Goal: Information Seeking & Learning: Learn about a topic

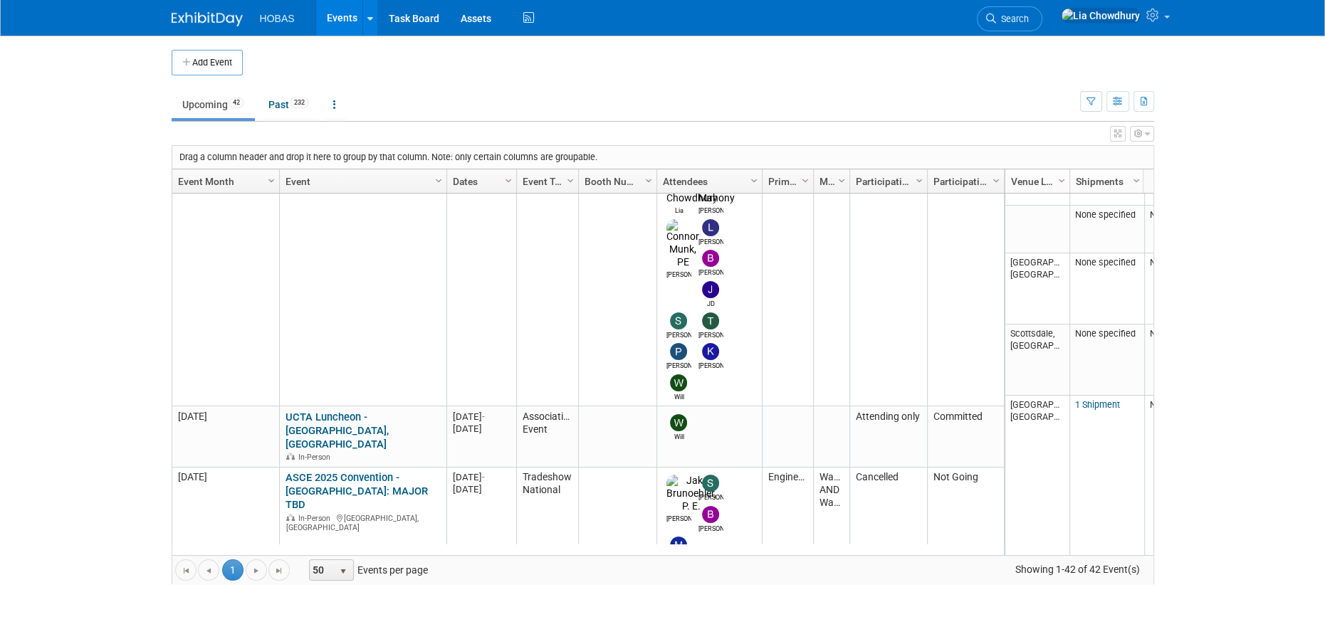
scroll to position [1098, 0]
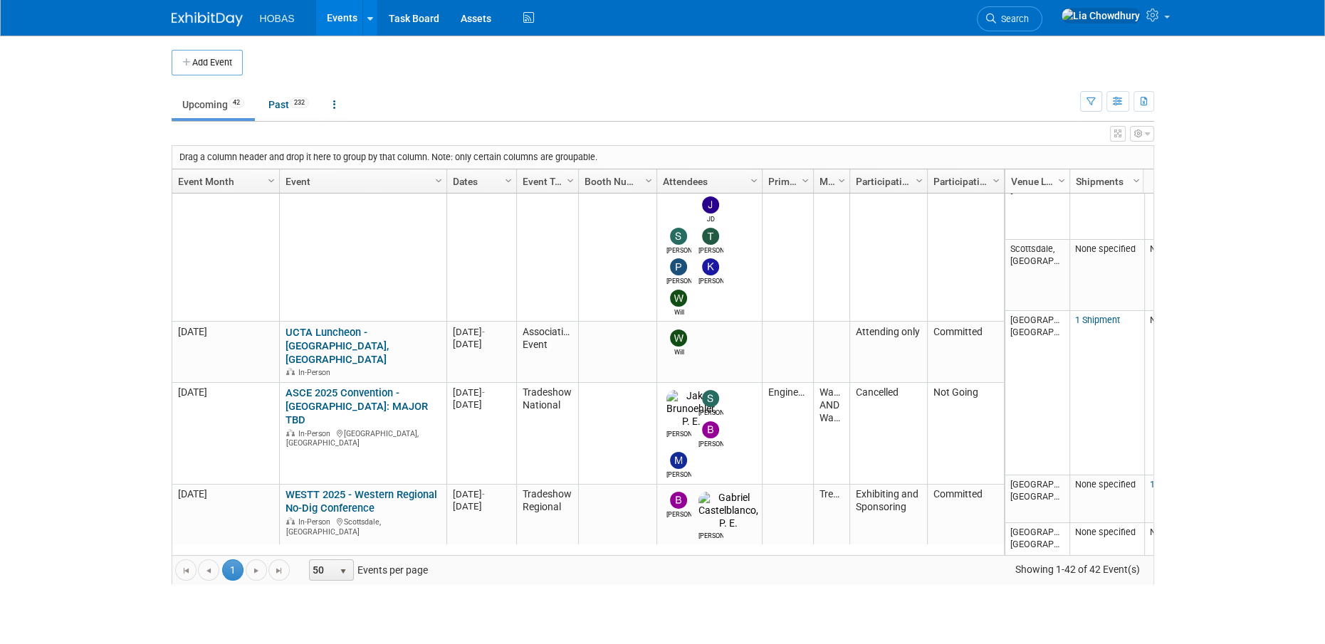
click at [377, 580] on link "***NASTT 2025 No-Dig North & ISTT International No-Dig" at bounding box center [358, 593] width 147 height 26
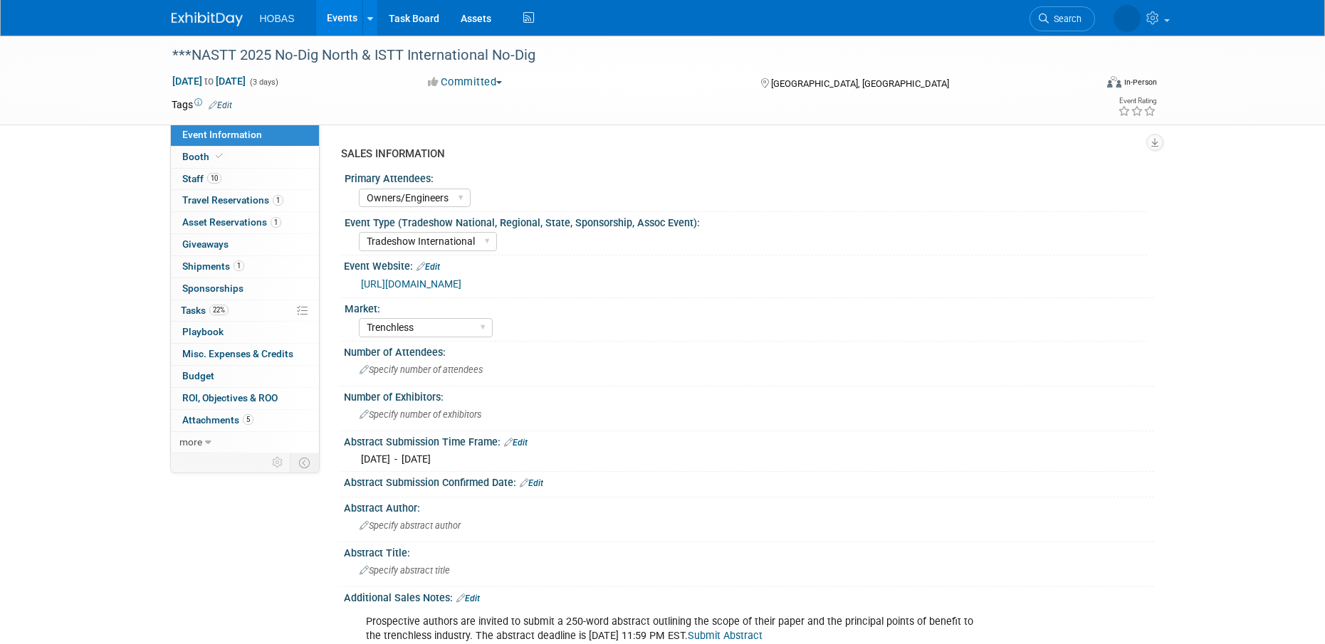
select select "Owners/Engineers"
select select "Tradeshow International"
select select "Trenchless"
select select "Exhibiting"
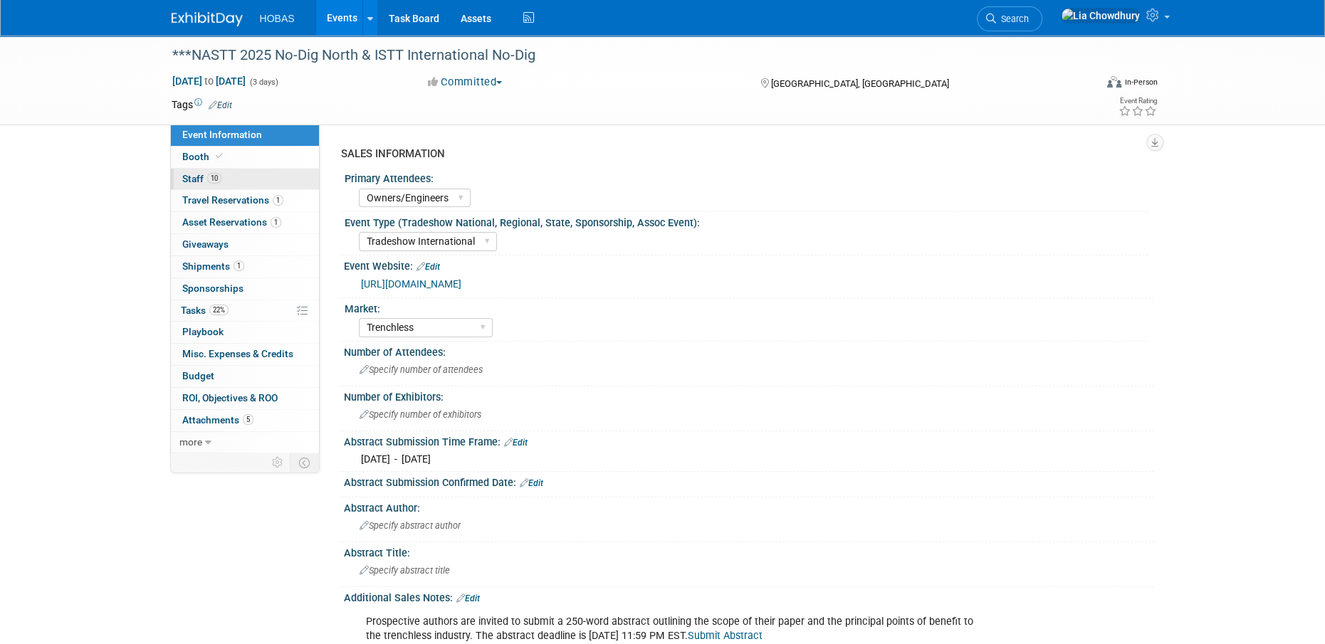
click at [192, 171] on link "10 Staff 10" at bounding box center [245, 179] width 148 height 21
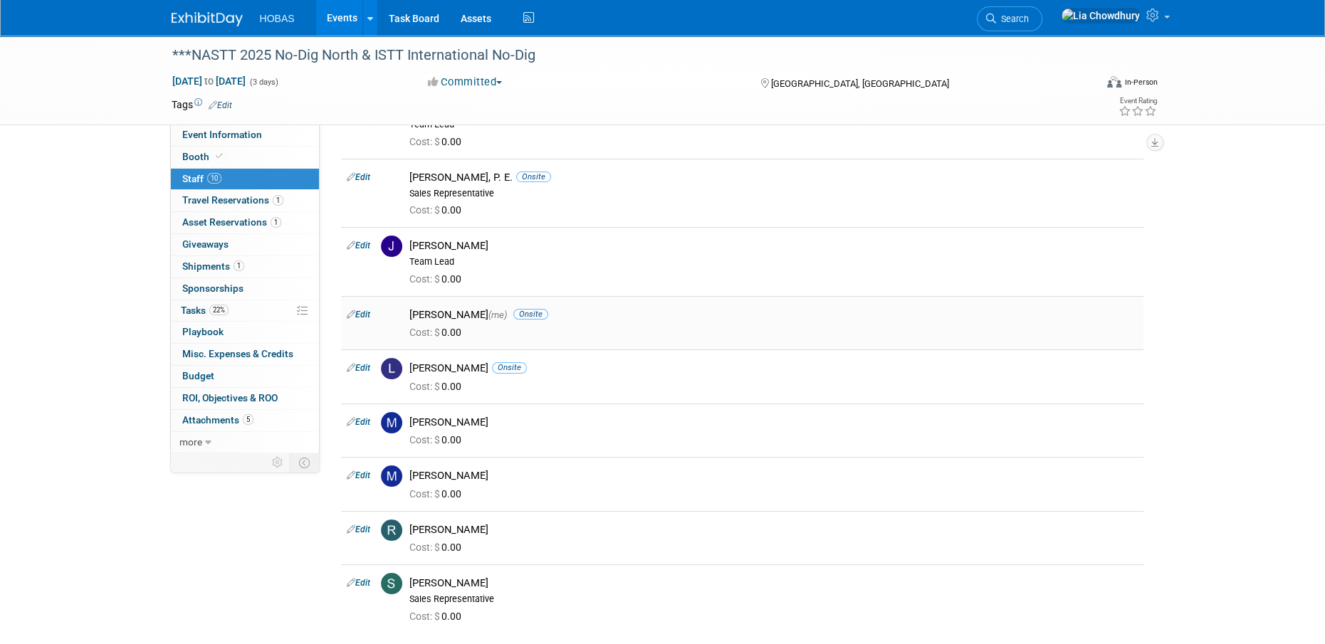
scroll to position [317, 0]
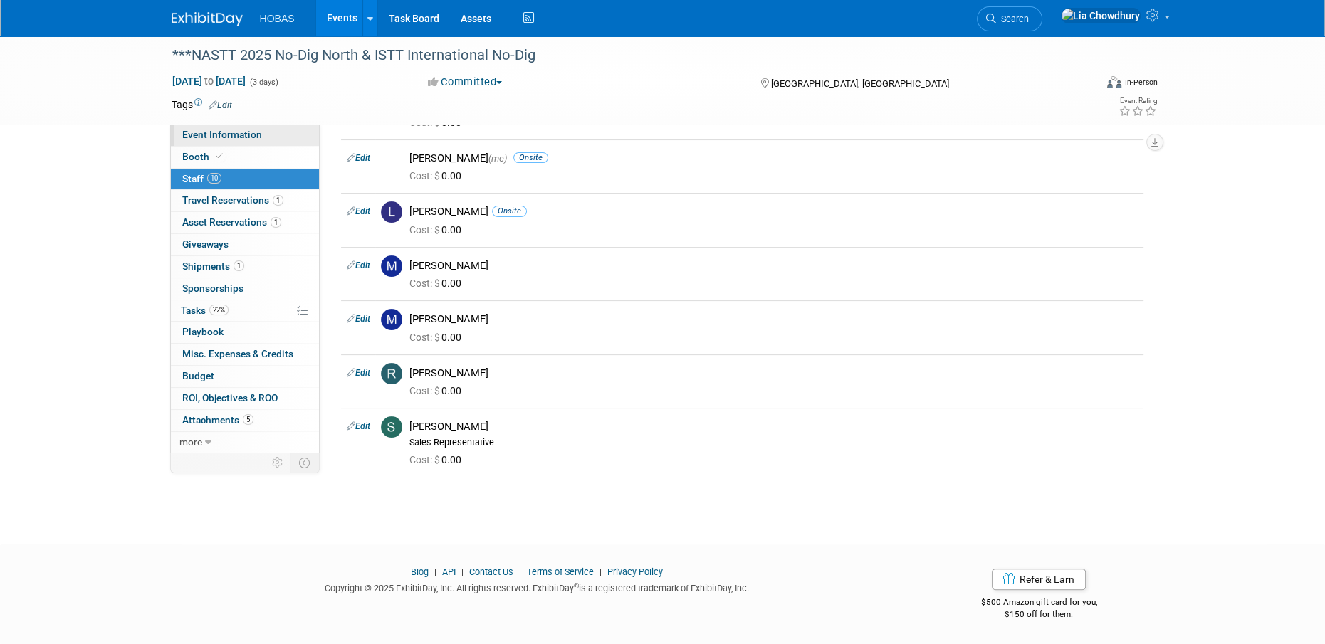
click at [246, 140] on span "Event Information" at bounding box center [222, 134] width 80 height 11
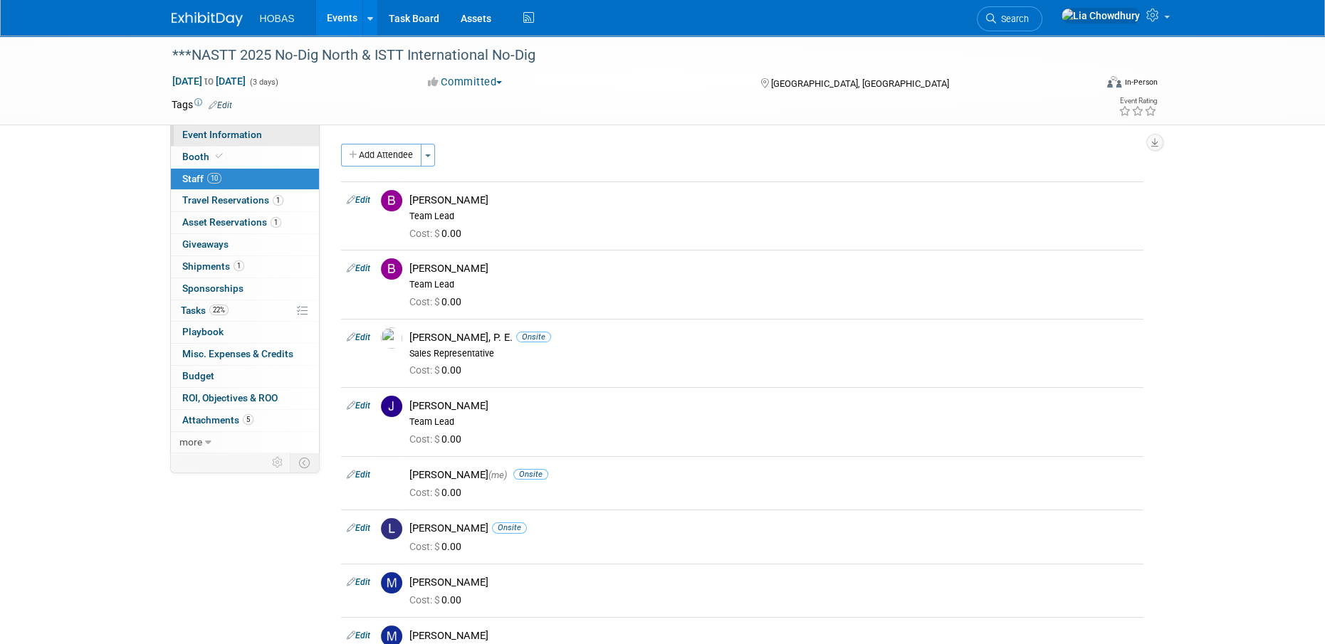
select select "Owners/Engineers"
select select "Tradeshow International"
select select "Trenchless"
select select "Exhibiting"
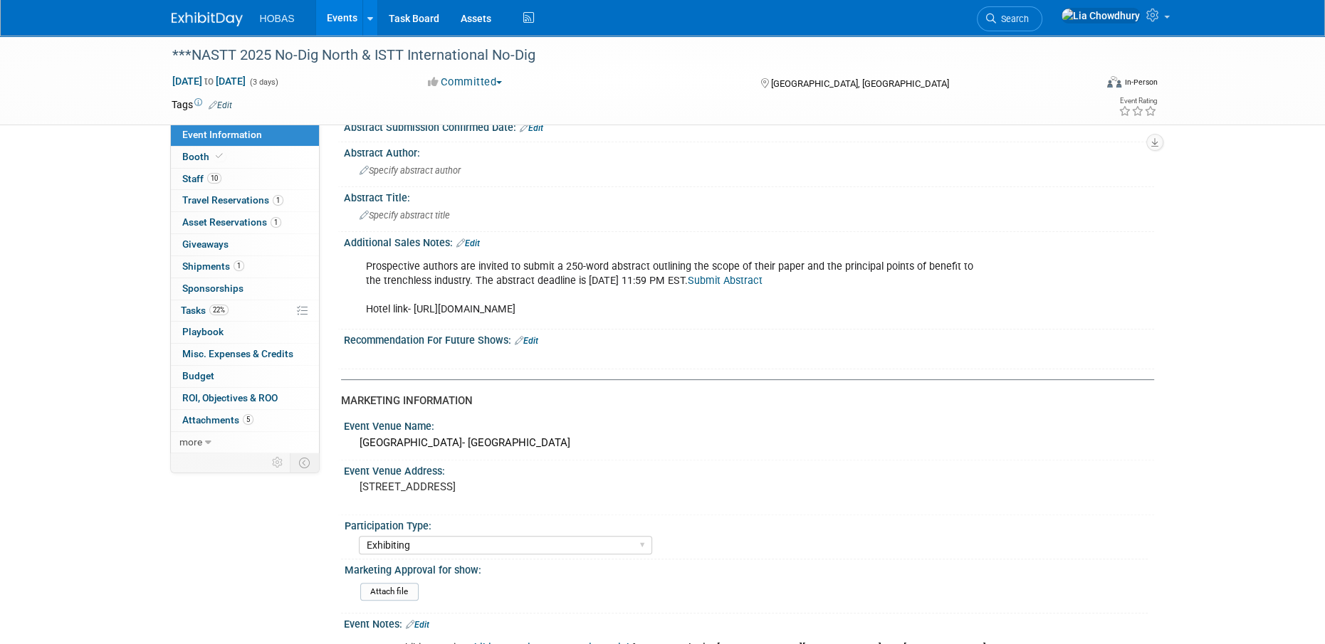
scroll to position [356, 0]
click at [219, 152] on icon at bounding box center [219, 156] width 7 height 8
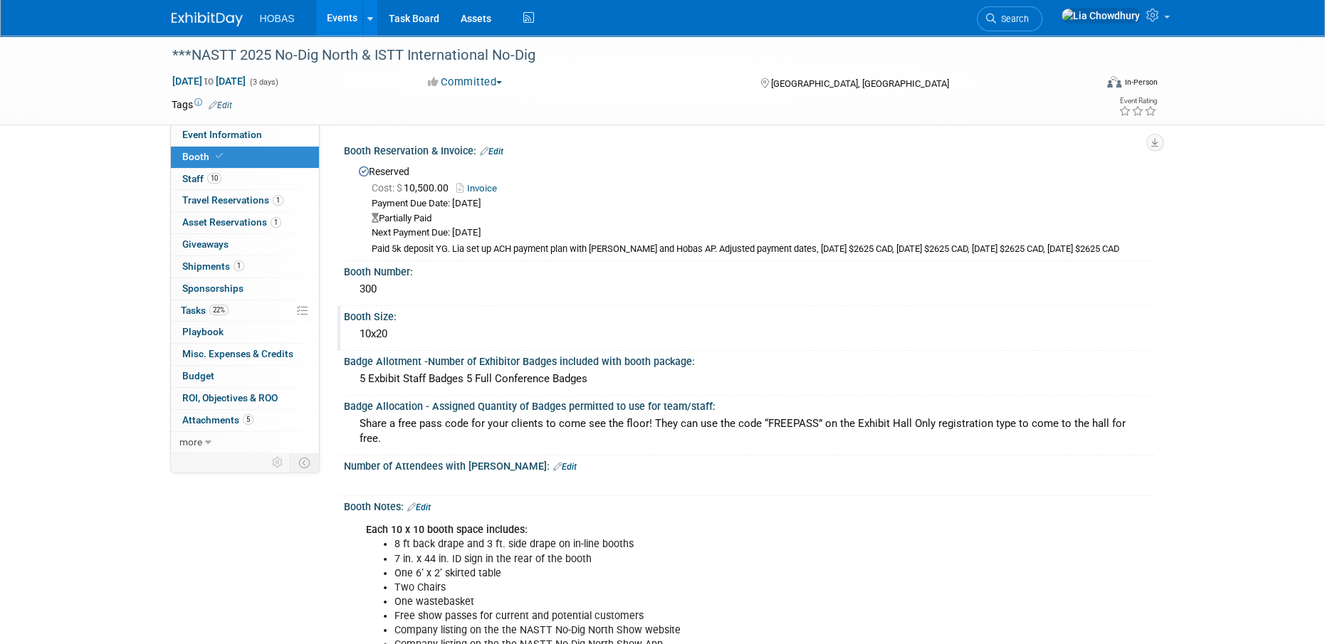
scroll to position [71, 0]
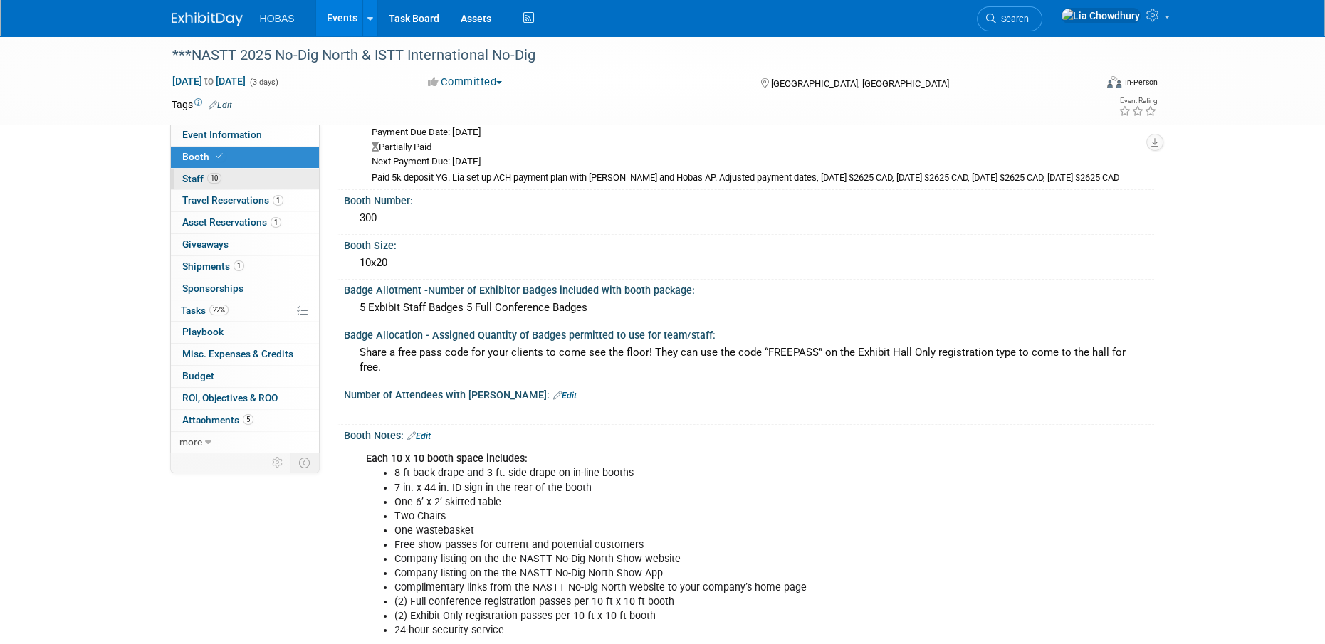
click at [209, 177] on span "10" at bounding box center [214, 178] width 14 height 11
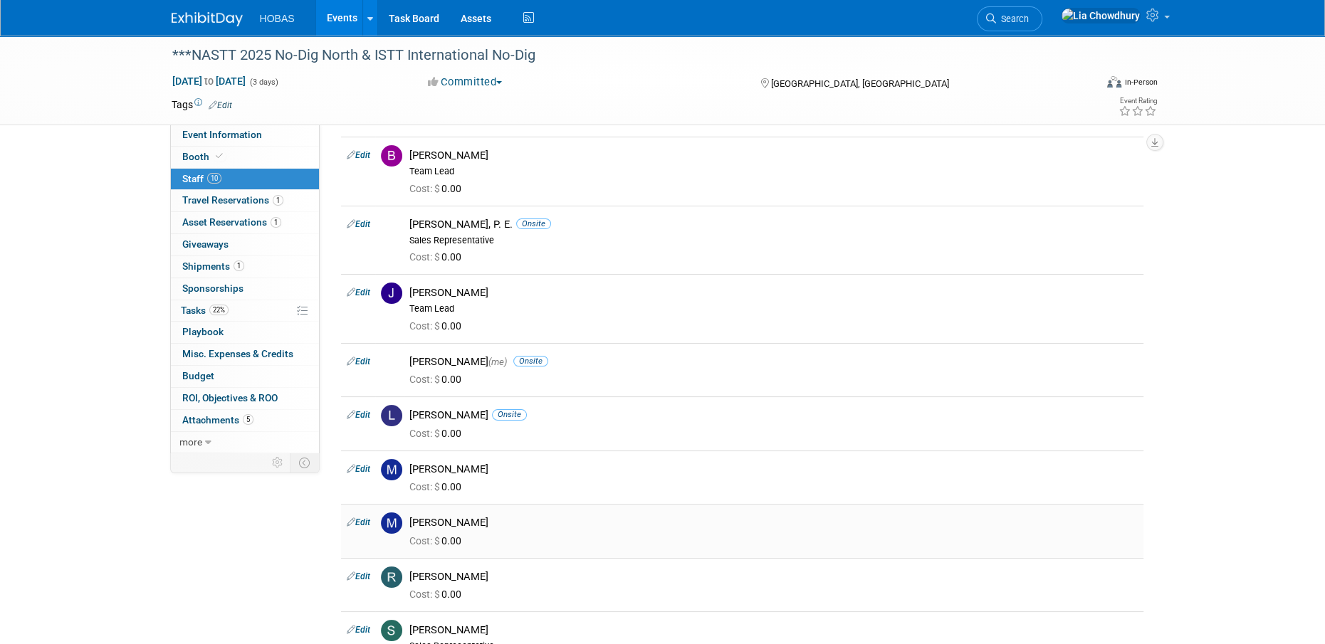
scroll to position [214, 0]
